Goal: Answer question/provide support

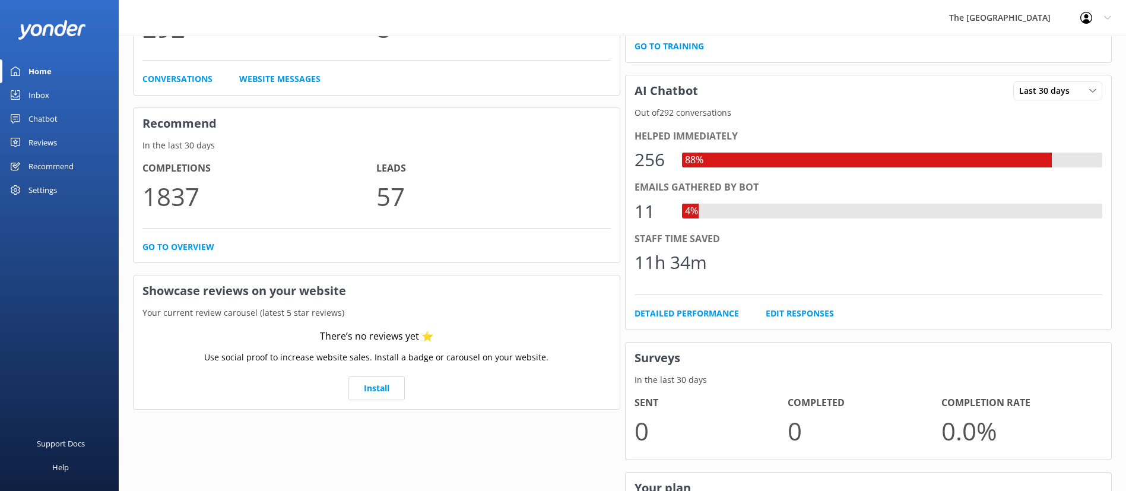
scroll to position [356, 0]
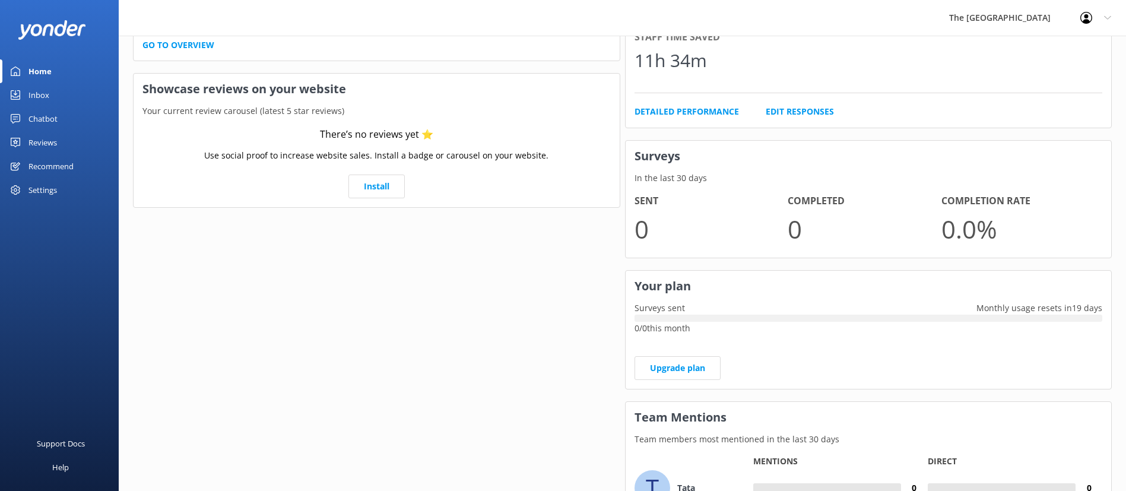
click at [402, 326] on div "Website Chat In the last 30 days Conversations 292 Active Pop-ups 8 Conversatio…" at bounding box center [377, 154] width 492 height 839
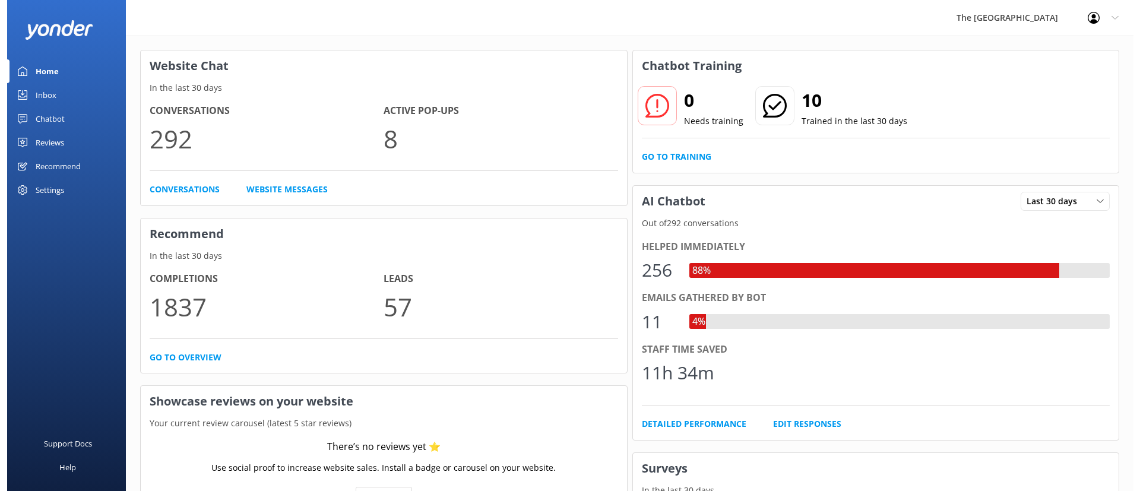
scroll to position [0, 0]
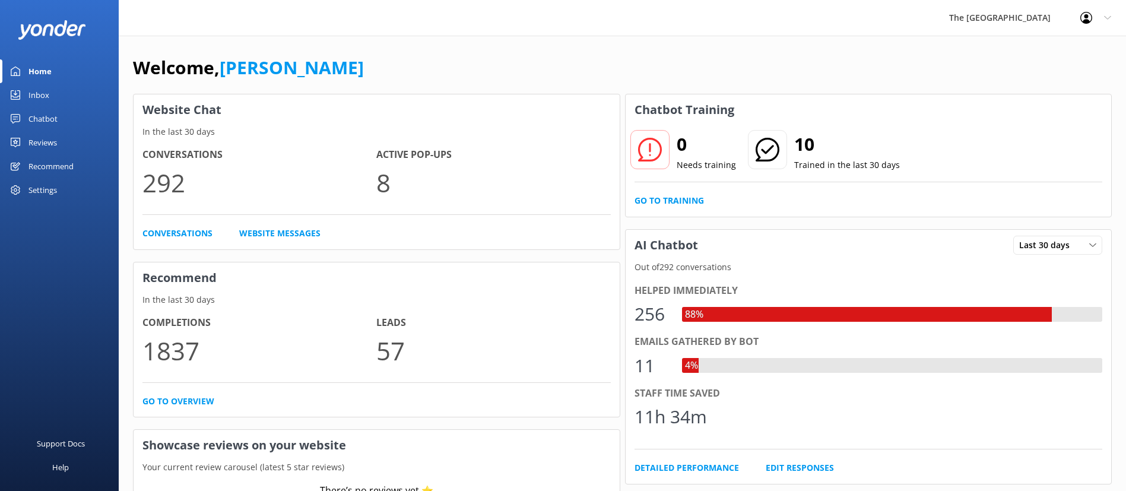
click at [60, 99] on link "Inbox" at bounding box center [59, 95] width 119 height 24
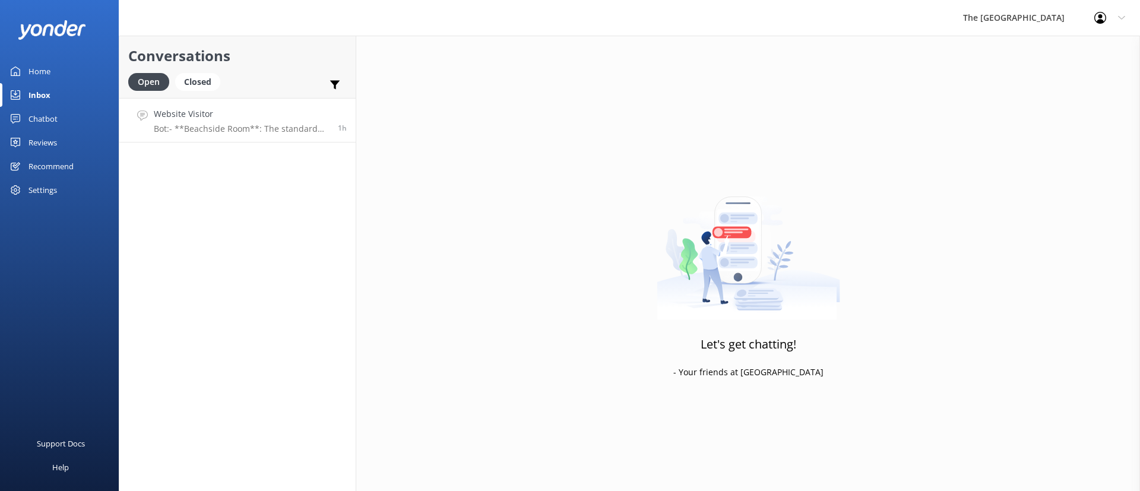
click at [169, 134] on p "Bot: - **Beachside Room**: The standard configuration is 1 King Bed, but altern…" at bounding box center [241, 128] width 175 height 11
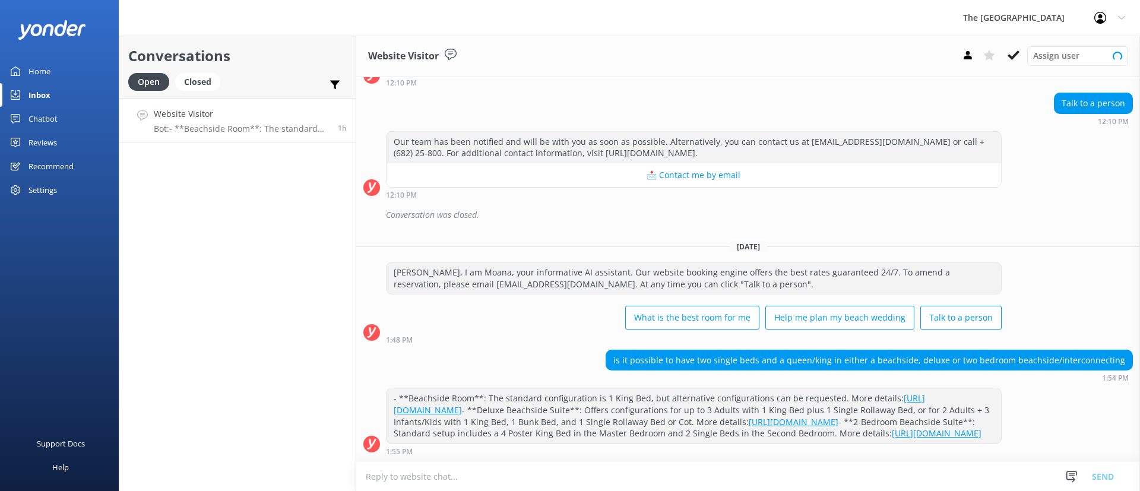
scroll to position [126, 0]
click at [1006, 55] on button at bounding box center [1012, 55] width 21 height 18
